Goal: Task Accomplishment & Management: Use online tool/utility

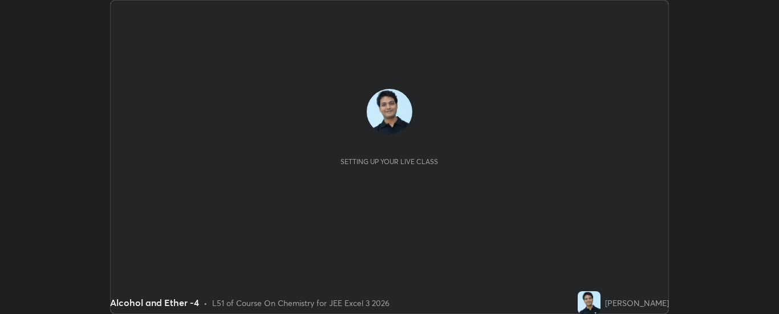
scroll to position [314, 779]
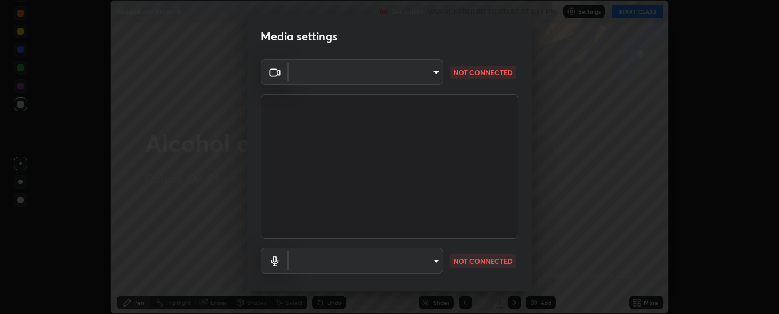
type input "33bb49e09bcfbb4316c4890d77ad60ffd3795cdb709f4857747982be22fbf515"
type input "communications"
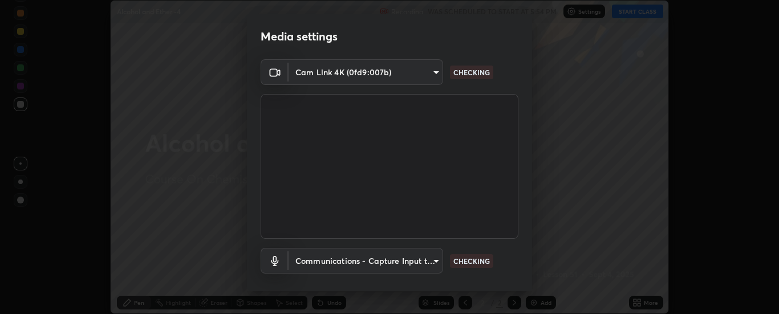
scroll to position [60, 0]
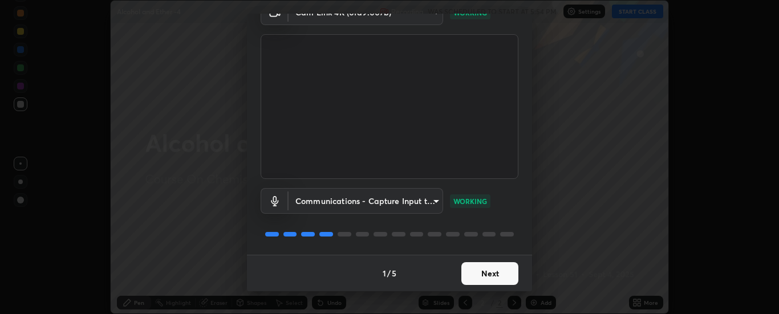
click at [489, 272] on button "Next" at bounding box center [489, 273] width 57 height 23
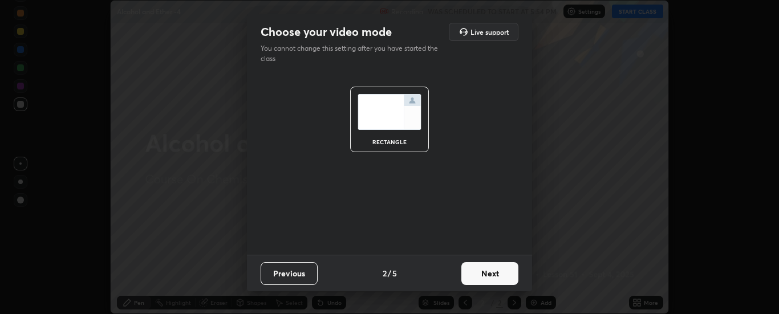
click at [493, 272] on button "Next" at bounding box center [489, 273] width 57 height 23
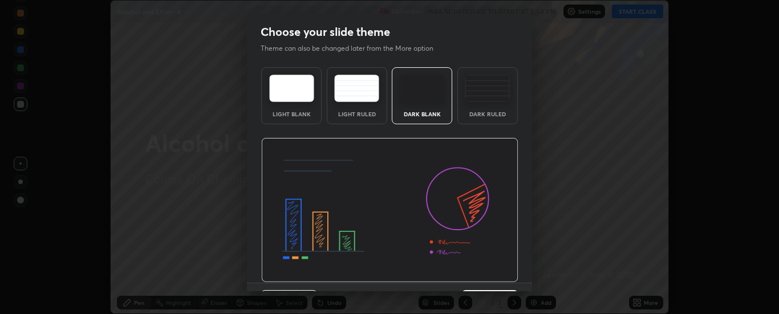
scroll to position [28, 0]
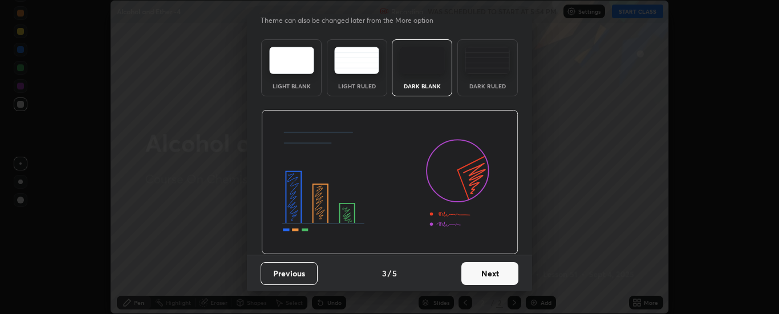
click at [489, 270] on button "Next" at bounding box center [489, 273] width 57 height 23
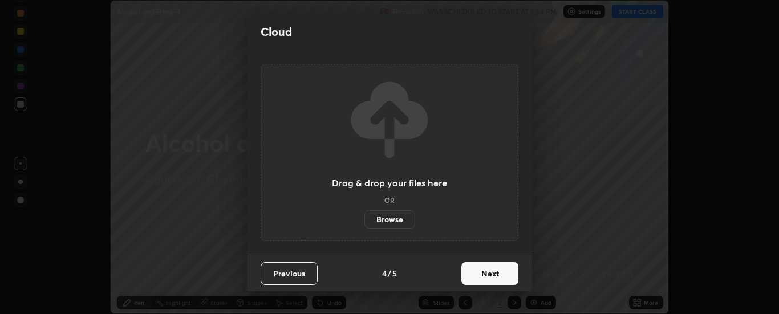
click at [492, 274] on button "Next" at bounding box center [489, 273] width 57 height 23
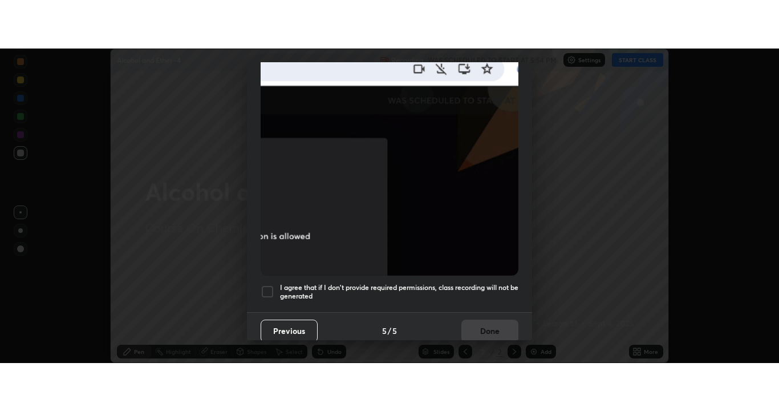
scroll to position [293, 0]
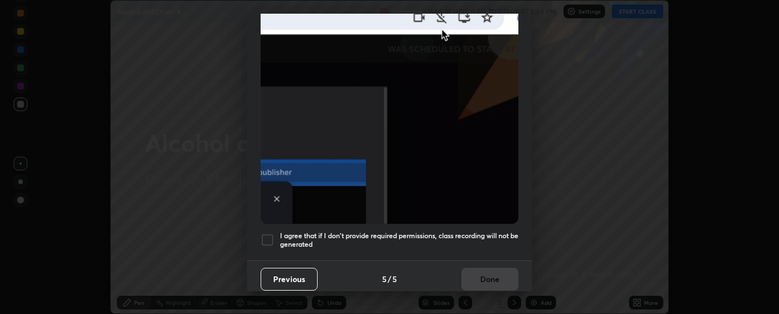
click at [269, 233] on div at bounding box center [268, 240] width 14 height 14
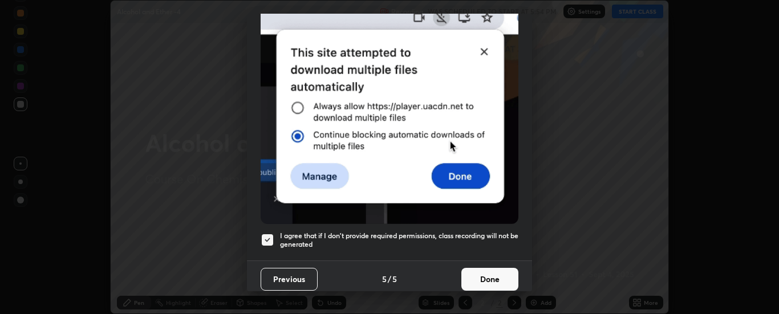
click at [480, 270] on button "Done" at bounding box center [489, 279] width 57 height 23
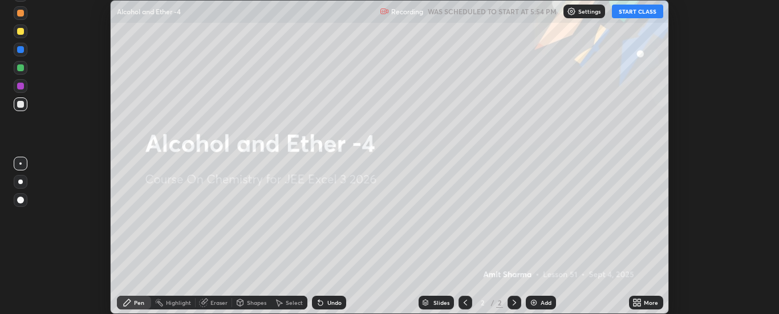
click at [636, 12] on button "START CLASS" at bounding box center [637, 12] width 51 height 14
click at [640, 302] on icon at bounding box center [639, 300] width 3 height 3
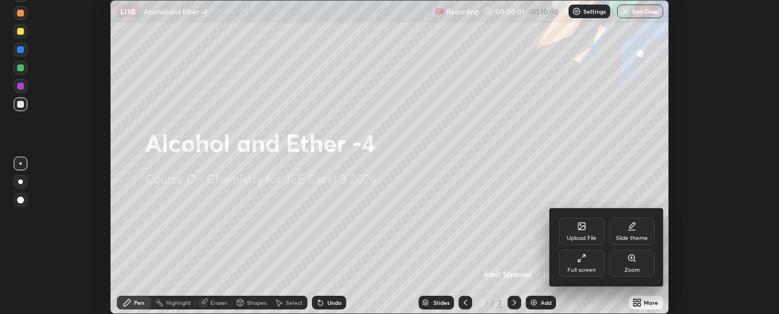
click at [588, 258] on div "Full screen" at bounding box center [582, 263] width 46 height 27
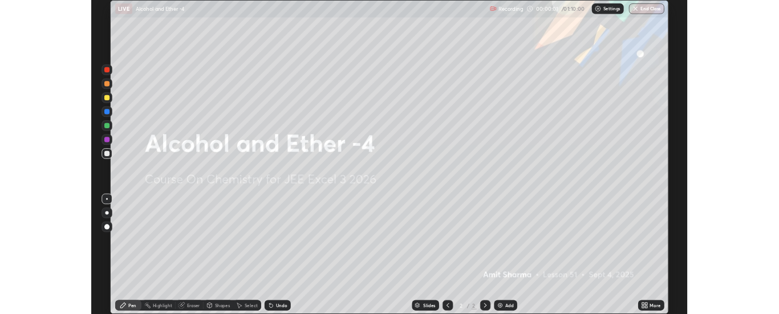
scroll to position [411, 779]
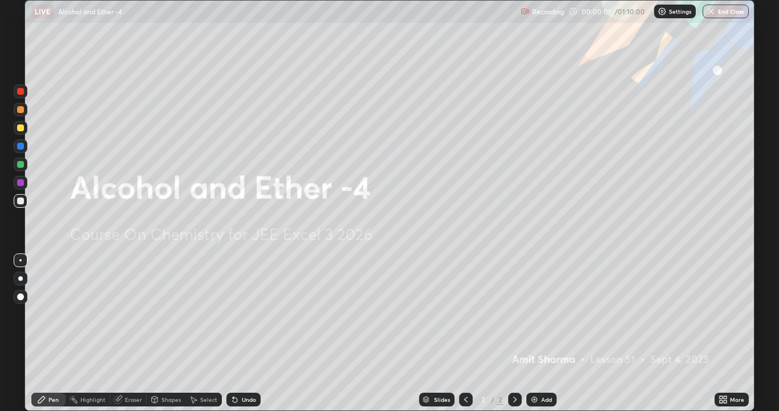
click at [533, 314] on img at bounding box center [534, 399] width 9 height 9
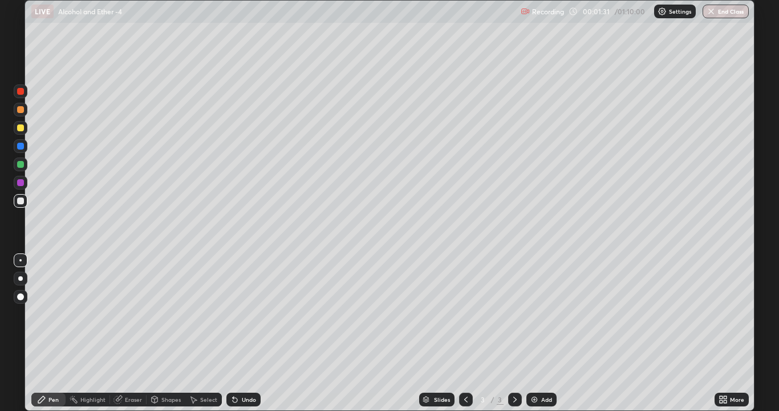
click at [22, 129] on div at bounding box center [20, 127] width 7 height 7
click at [22, 201] on div at bounding box center [20, 200] width 7 height 7
click at [242, 314] on div "Undo" at bounding box center [249, 399] width 14 height 6
click at [245, 314] on div "Undo" at bounding box center [249, 399] width 14 height 6
click at [246, 314] on div "Undo" at bounding box center [249, 399] width 14 height 6
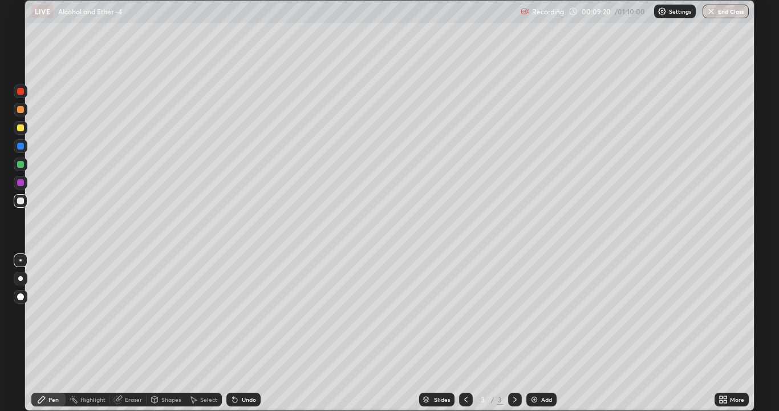
click at [534, 314] on div "Add" at bounding box center [541, 399] width 30 height 14
click at [21, 128] on div at bounding box center [20, 127] width 7 height 7
click at [22, 200] on div at bounding box center [20, 200] width 7 height 7
click at [536, 314] on div "Add" at bounding box center [541, 399] width 30 height 14
click at [23, 127] on div at bounding box center [20, 127] width 7 height 7
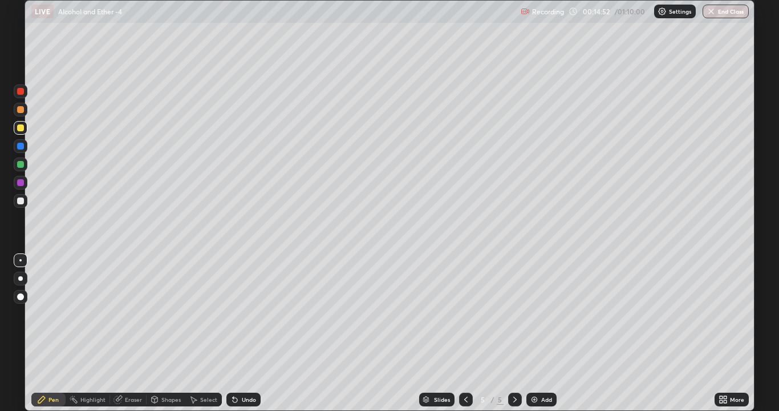
click at [21, 128] on div at bounding box center [20, 127] width 7 height 7
click at [21, 201] on div at bounding box center [20, 200] width 7 height 7
click at [21, 181] on div at bounding box center [20, 182] width 7 height 7
click at [546, 314] on div "Add" at bounding box center [546, 399] width 11 height 6
click at [23, 200] on div at bounding box center [20, 200] width 7 height 7
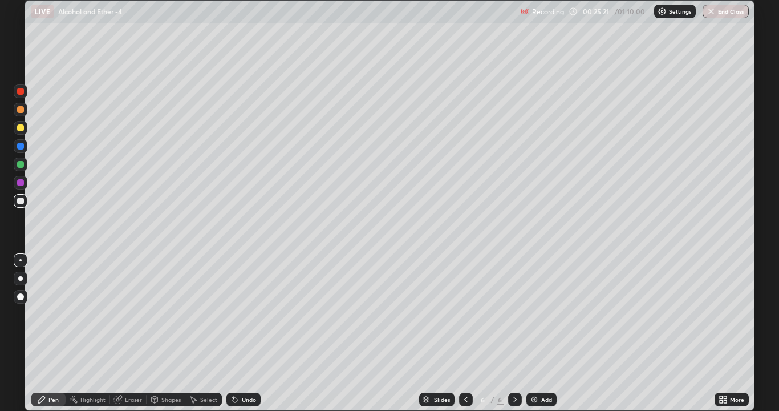
click at [536, 314] on div "Add" at bounding box center [541, 399] width 30 height 14
click at [22, 128] on div at bounding box center [20, 127] width 7 height 7
click at [23, 201] on div at bounding box center [20, 200] width 7 height 7
click at [536, 314] on img at bounding box center [534, 399] width 9 height 9
click at [21, 126] on div at bounding box center [20, 127] width 7 height 7
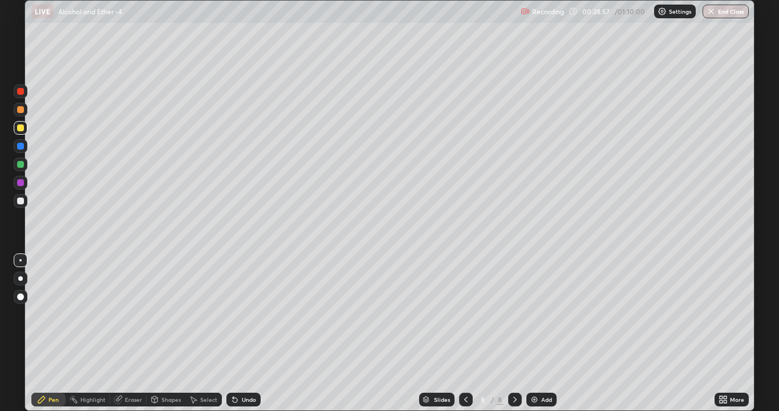
click at [22, 200] on div at bounding box center [20, 200] width 7 height 7
click at [242, 314] on div "Undo" at bounding box center [243, 399] width 34 height 14
click at [236, 314] on icon at bounding box center [234, 399] width 9 height 9
click at [237, 314] on icon at bounding box center [234, 399] width 9 height 9
click at [239, 314] on div "Undo" at bounding box center [243, 399] width 34 height 14
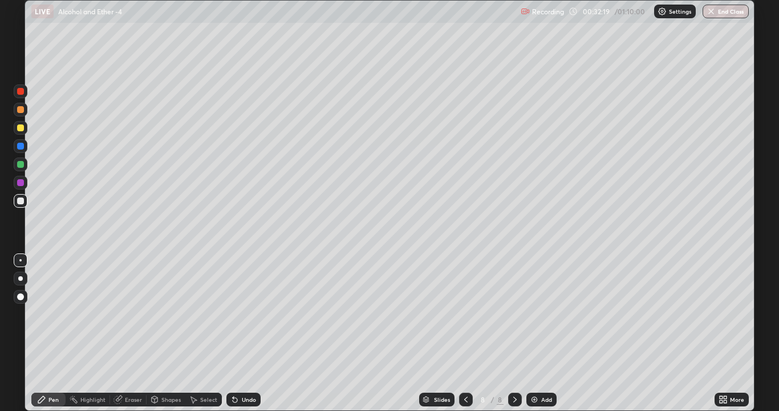
click at [546, 314] on div "Add" at bounding box center [546, 399] width 11 height 6
click at [23, 130] on div at bounding box center [20, 127] width 7 height 7
click at [22, 200] on div at bounding box center [20, 200] width 7 height 7
click at [19, 183] on div at bounding box center [20, 182] width 7 height 7
click at [538, 314] on img at bounding box center [534, 399] width 9 height 9
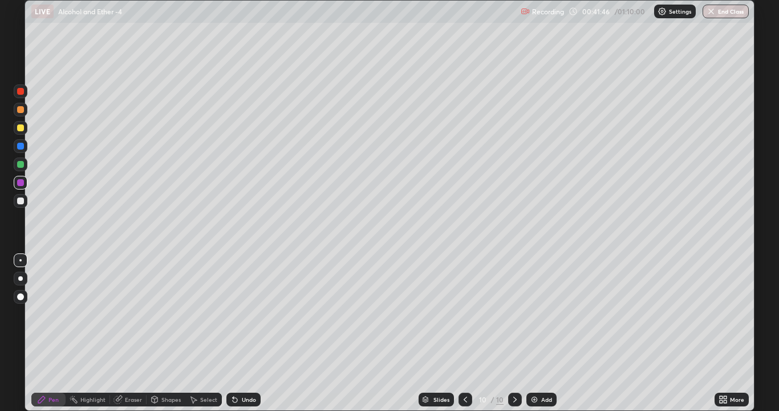
click at [22, 200] on div at bounding box center [20, 200] width 7 height 7
click at [25, 92] on div at bounding box center [21, 91] width 14 height 14
click at [19, 200] on div at bounding box center [20, 200] width 7 height 7
click at [23, 184] on div at bounding box center [20, 182] width 7 height 7
click at [542, 314] on div "Add" at bounding box center [546, 399] width 11 height 6
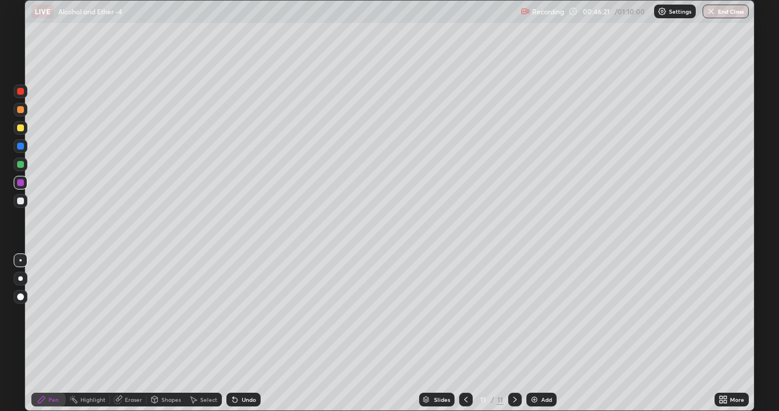
click at [20, 129] on div at bounding box center [20, 127] width 7 height 7
click at [23, 201] on div at bounding box center [20, 200] width 7 height 7
click at [245, 314] on div "Undo" at bounding box center [249, 399] width 14 height 6
click at [246, 314] on div "Undo" at bounding box center [249, 399] width 14 height 6
click at [248, 314] on div "Undo" at bounding box center [249, 399] width 14 height 6
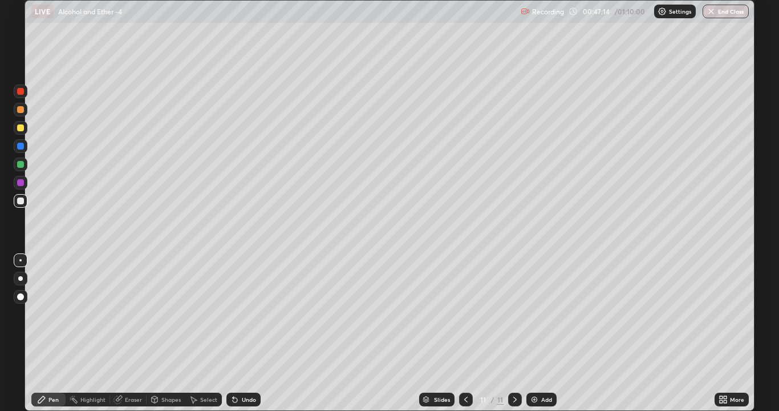
click at [249, 314] on div "Undo" at bounding box center [249, 399] width 14 height 6
click at [18, 182] on div at bounding box center [20, 182] width 7 height 7
click at [130, 314] on div "Eraser" at bounding box center [133, 399] width 17 height 6
click at [56, 314] on div "Pen" at bounding box center [48, 399] width 34 height 14
click at [22, 203] on div at bounding box center [20, 200] width 7 height 7
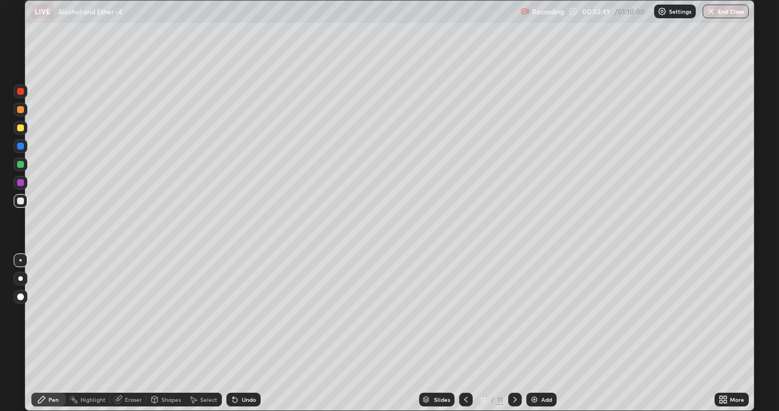
click at [530, 314] on img at bounding box center [534, 399] width 9 height 9
click at [23, 128] on div at bounding box center [20, 127] width 7 height 7
click at [21, 201] on div at bounding box center [20, 200] width 7 height 7
click at [541, 314] on div "Add" at bounding box center [546, 399] width 11 height 6
click at [23, 129] on div at bounding box center [20, 127] width 7 height 7
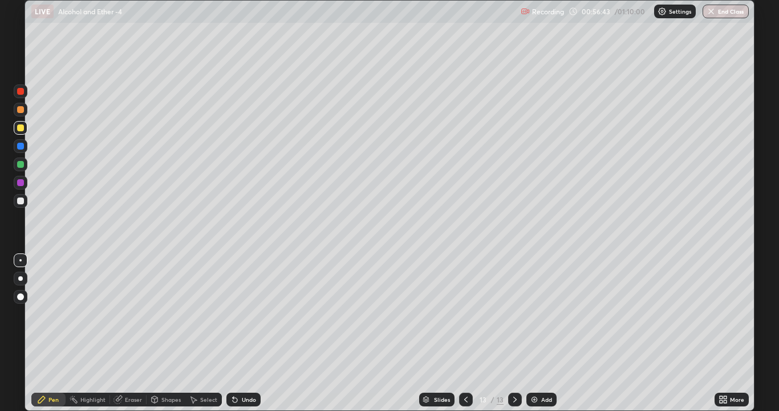
click at [19, 200] on div at bounding box center [20, 200] width 7 height 7
click at [532, 314] on img at bounding box center [534, 399] width 9 height 9
click at [21, 130] on div at bounding box center [20, 127] width 7 height 7
click at [23, 202] on div at bounding box center [20, 200] width 7 height 7
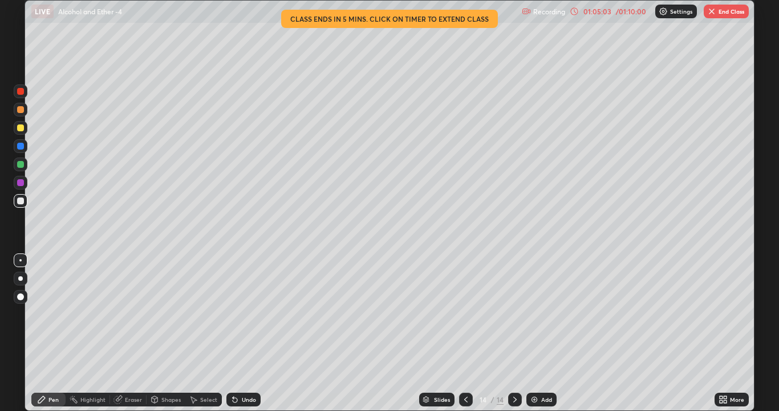
click at [464, 314] on icon at bounding box center [465, 399] width 3 height 6
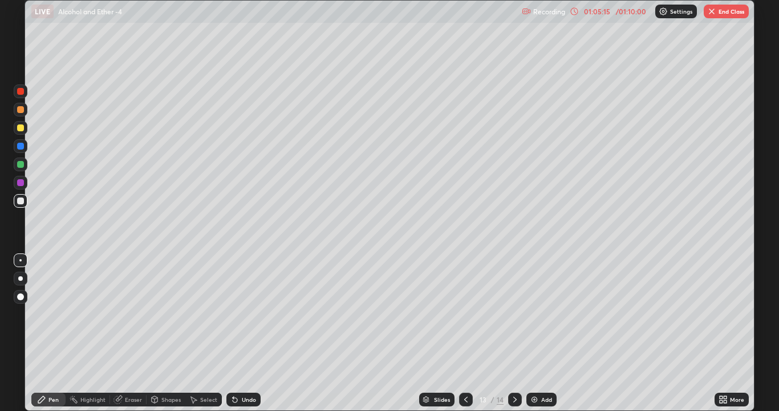
click at [517, 314] on icon at bounding box center [515, 399] width 9 height 9
click at [127, 314] on div "Eraser" at bounding box center [133, 399] width 17 height 6
click at [47, 314] on div "Pen" at bounding box center [48, 399] width 34 height 14
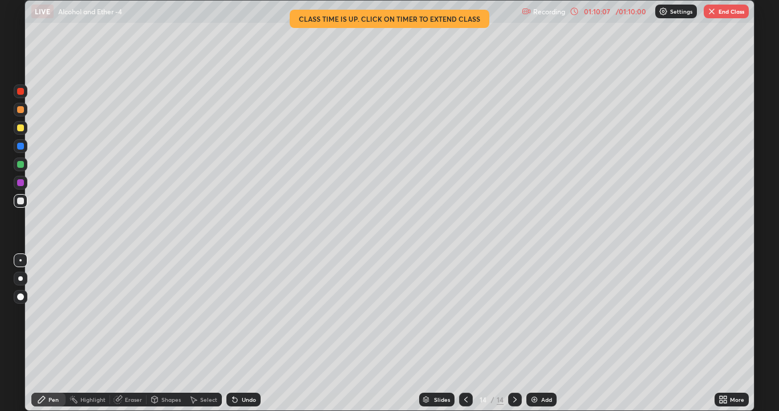
click at [728, 11] on button "End Class" at bounding box center [726, 12] width 45 height 14
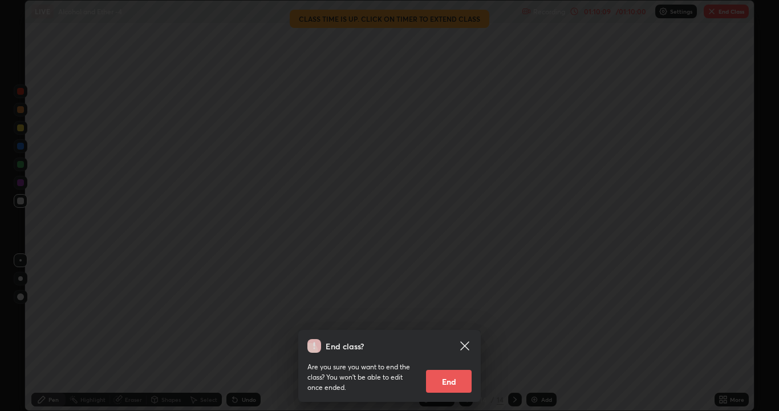
click at [451, 314] on button "End" at bounding box center [449, 381] width 46 height 23
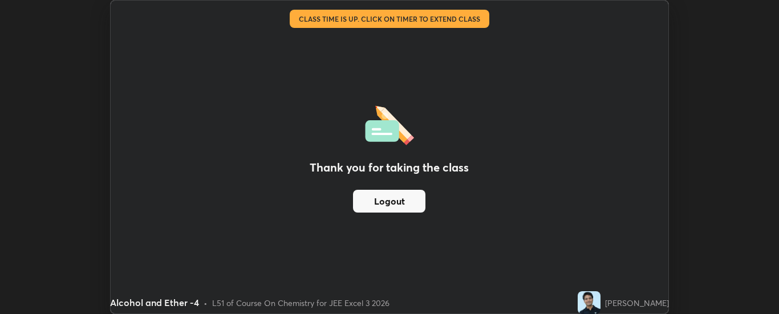
scroll to position [56725, 56260]
